Goal: Task Accomplishment & Management: Manage account settings

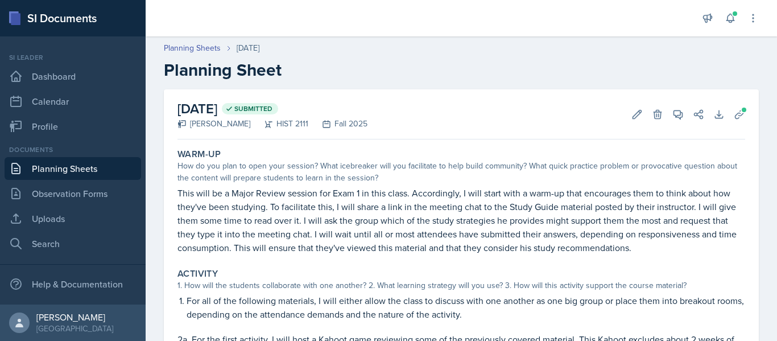
click at [92, 171] on link "Planning Sheets" at bounding box center [73, 168] width 136 height 23
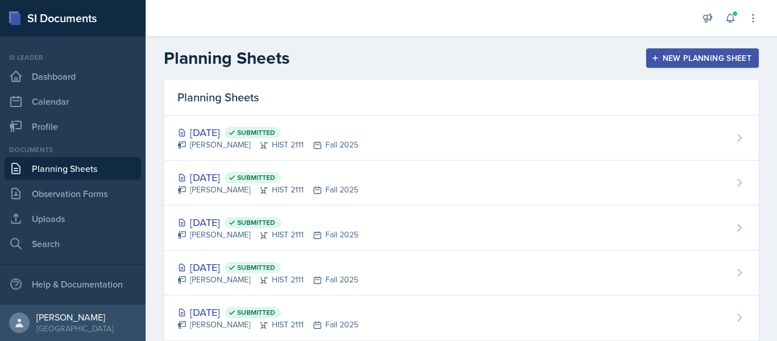
click at [707, 62] on div "New Planning Sheet" at bounding box center [702, 57] width 98 height 9
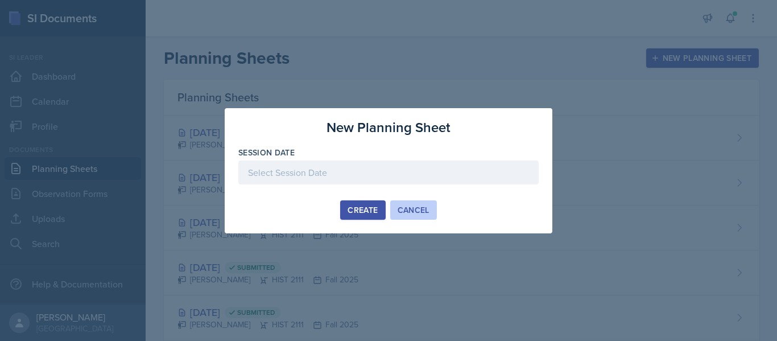
click at [409, 205] on div "Cancel" at bounding box center [414, 209] width 32 height 9
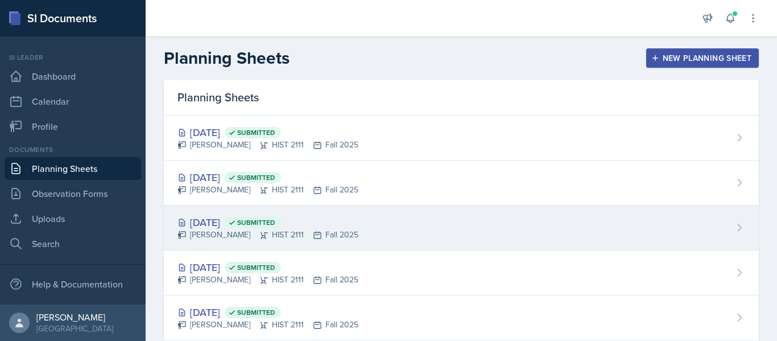
click at [381, 213] on div "[DATE] Submitted [PERSON_NAME] HIST 2111 Fall 2025" at bounding box center [461, 227] width 595 height 45
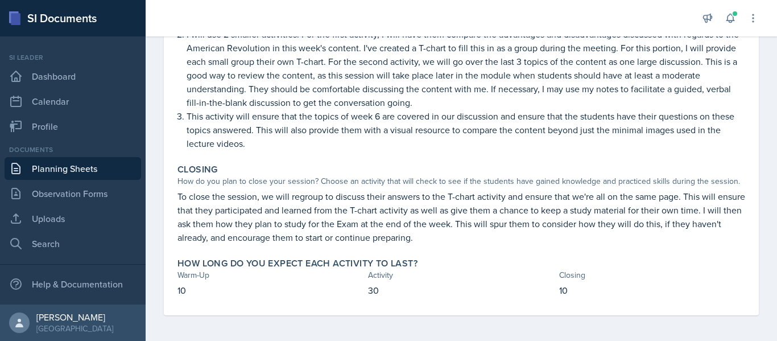
scroll to position [336, 0]
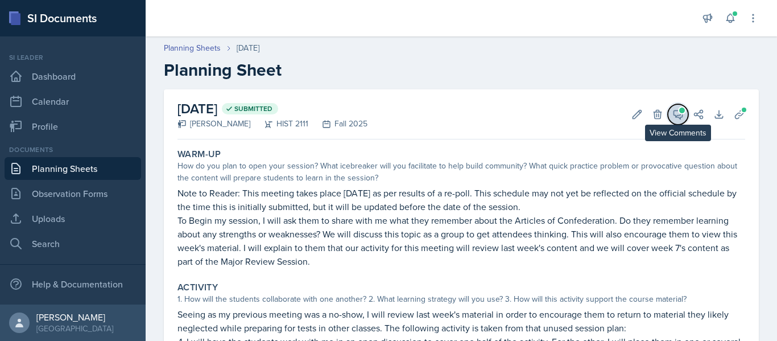
click at [674, 110] on icon at bounding box center [678, 114] width 9 height 9
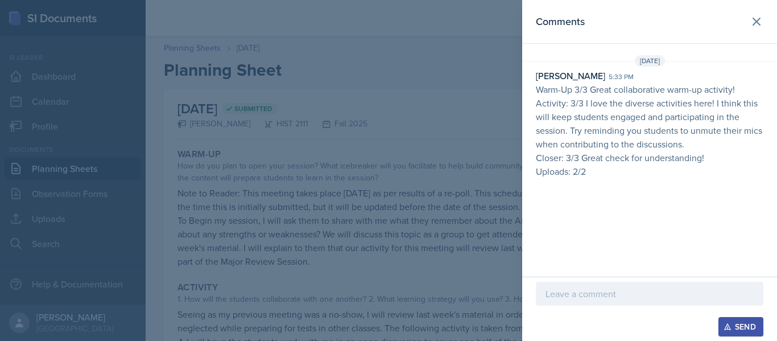
click at [626, 289] on p at bounding box center [649, 294] width 208 height 14
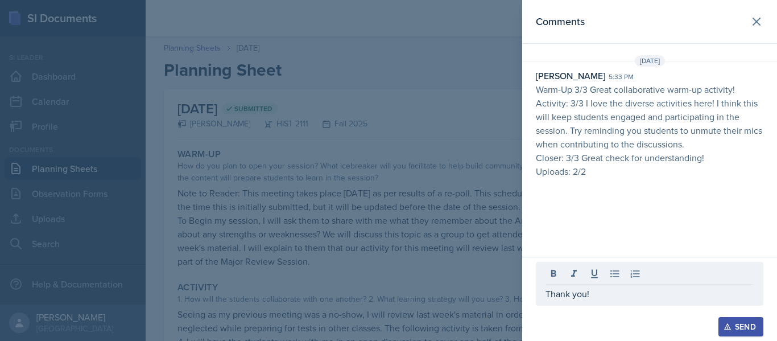
click at [739, 326] on div "Send" at bounding box center [741, 326] width 30 height 9
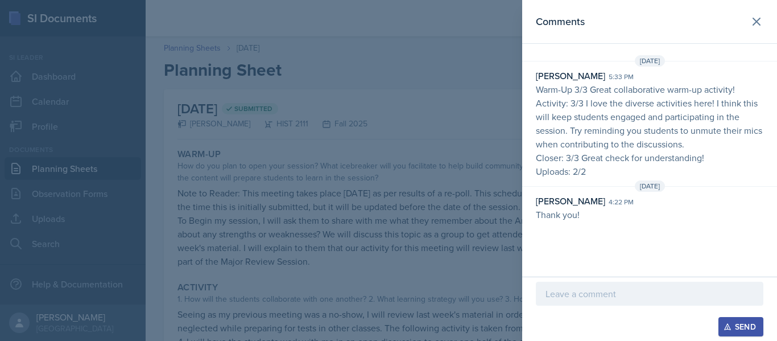
click at [442, 112] on div at bounding box center [388, 170] width 777 height 341
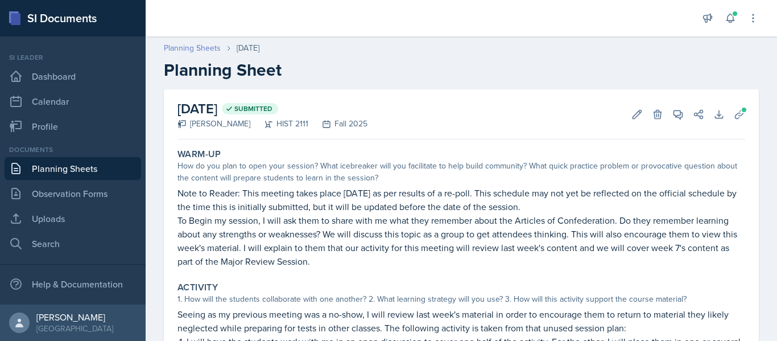
click at [206, 48] on link "Planning Sheets" at bounding box center [192, 48] width 57 height 12
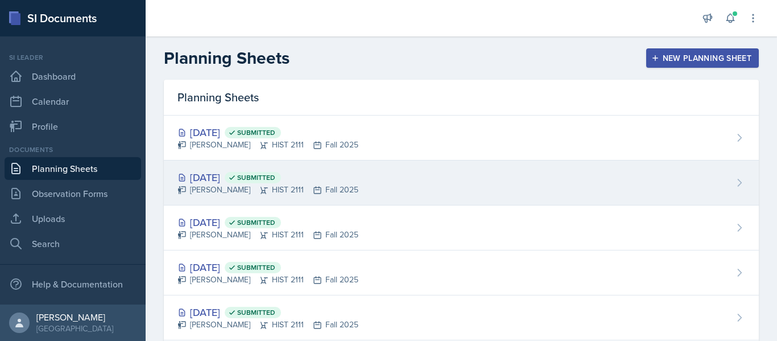
click at [322, 176] on div "[DATE] Submitted" at bounding box center [267, 176] width 181 height 15
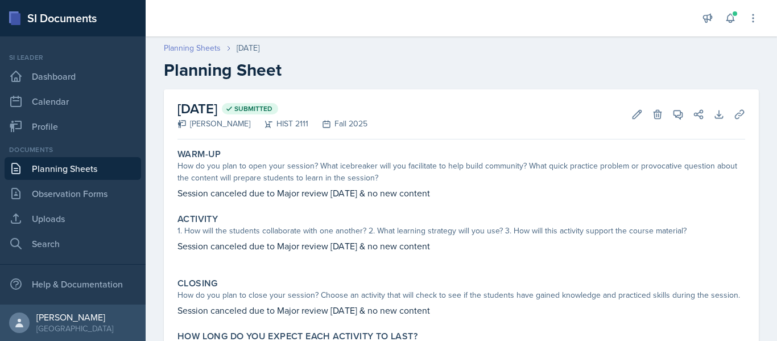
click at [192, 49] on link "Planning Sheets" at bounding box center [192, 48] width 57 height 12
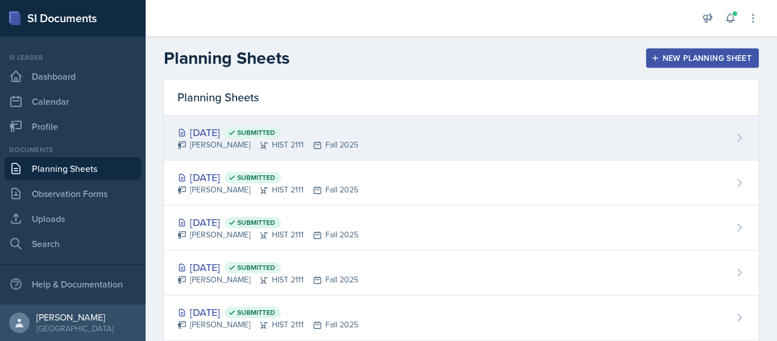
click at [313, 142] on icon at bounding box center [317, 144] width 9 height 9
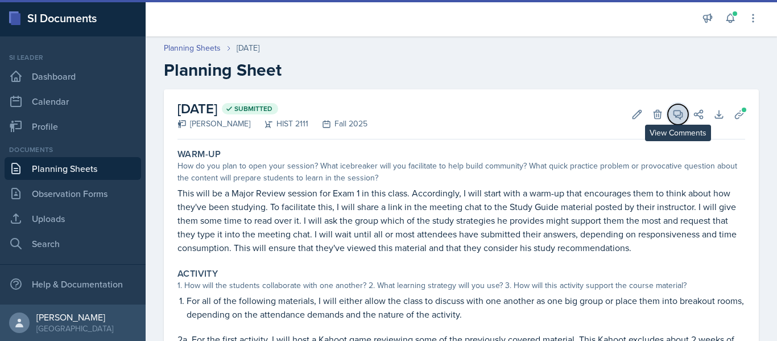
click at [674, 117] on icon at bounding box center [678, 114] width 9 height 9
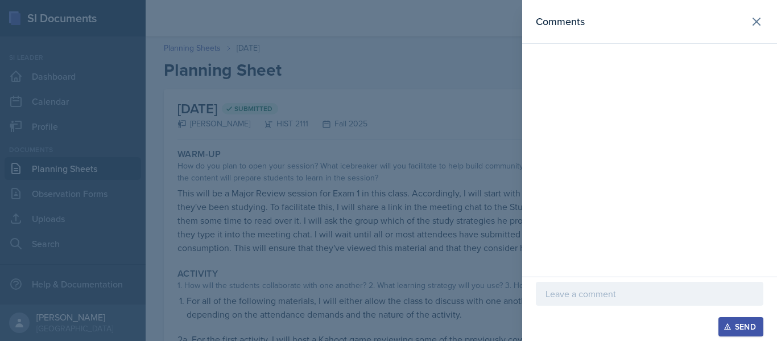
click at [483, 59] on div at bounding box center [388, 170] width 777 height 341
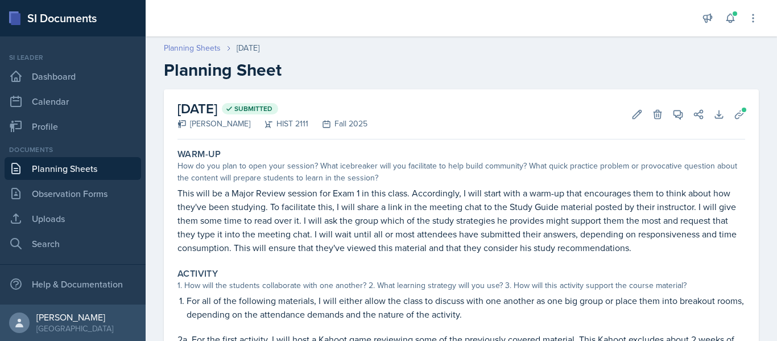
click at [193, 42] on link "Planning Sheets" at bounding box center [192, 48] width 57 height 12
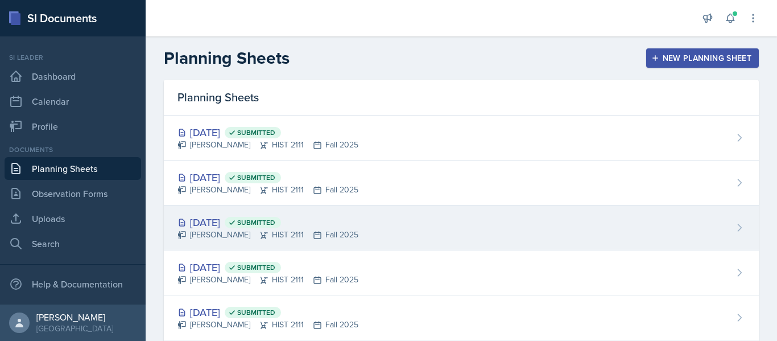
click at [444, 221] on div "[DATE] Submitted [PERSON_NAME] HIST 2111 Fall 2025" at bounding box center [461, 227] width 595 height 45
